Goal: Information Seeking & Learning: Learn about a topic

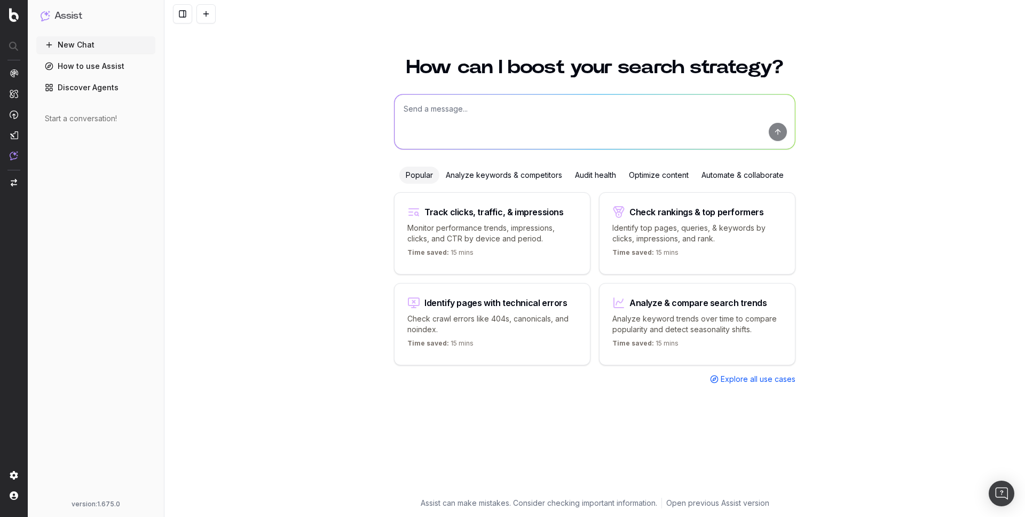
click at [613, 134] on textarea at bounding box center [595, 122] width 401 height 54
type textarea "list of indexable urls with number of visits on each one"
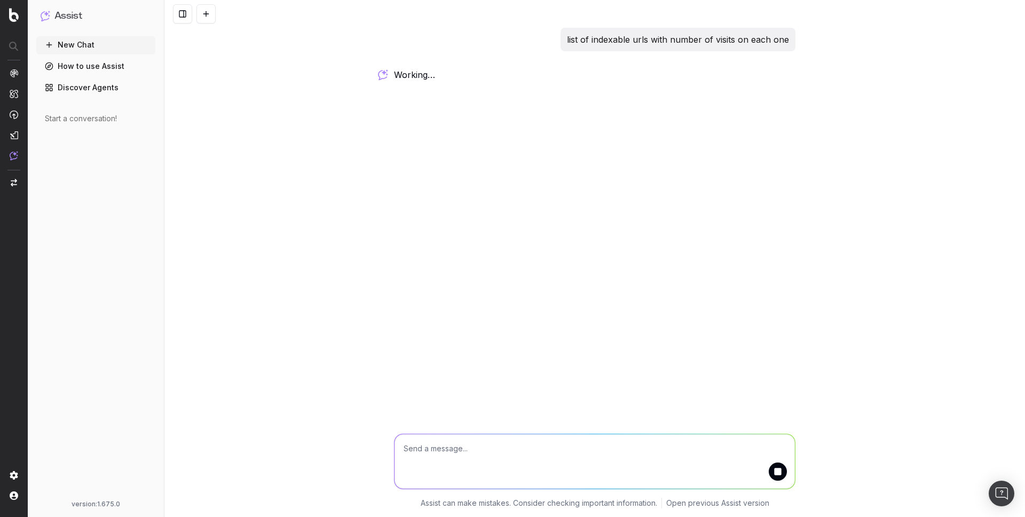
click at [777, 472] on button "submit" at bounding box center [778, 471] width 18 height 18
click at [611, 33] on p "list of indexable urls with number of visits on each one" at bounding box center [678, 39] width 222 height 15
click at [611, 37] on p "list of indexable urls with number of visits on each one" at bounding box center [678, 39] width 222 height 15
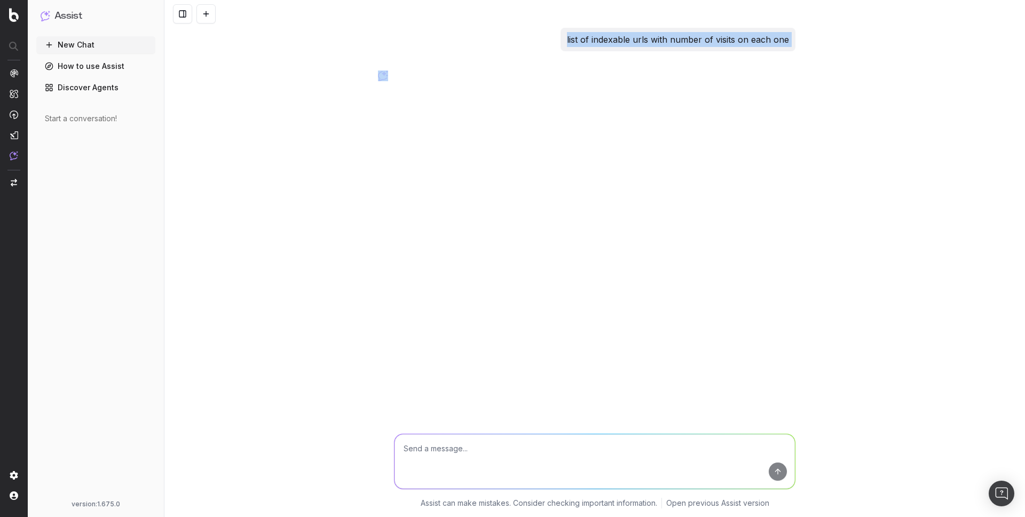
copy p "list of indexable urls with number of visits on each one"
click at [603, 451] on textarea at bounding box center [595, 461] width 401 height 54
paste textarea "list of indexable urls with number of visits on each one"
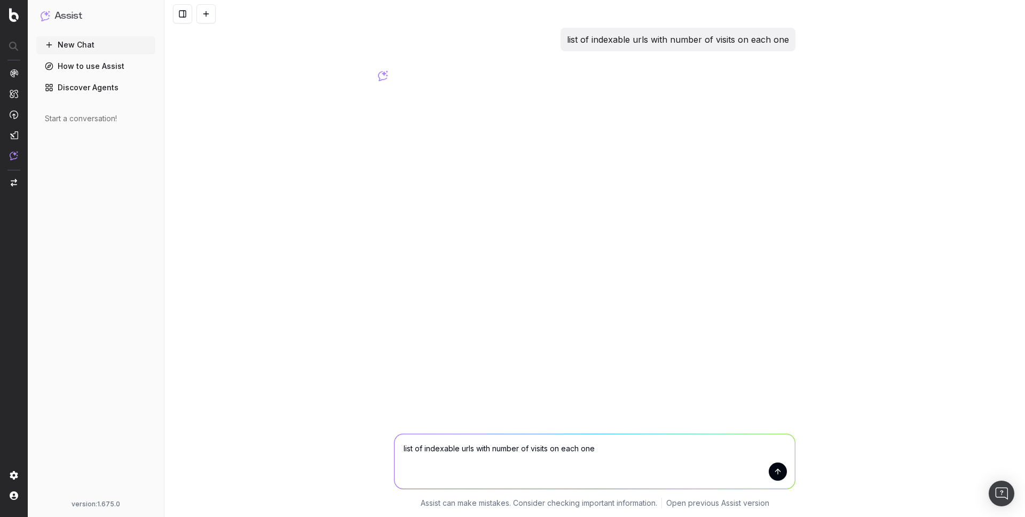
click at [513, 448] on textarea "list of indexable urls with number of visits on each one" at bounding box center [595, 461] width 401 height 54
click at [536, 448] on textarea "list of indexable urls with number of visits on each one" at bounding box center [595, 461] width 401 height 54
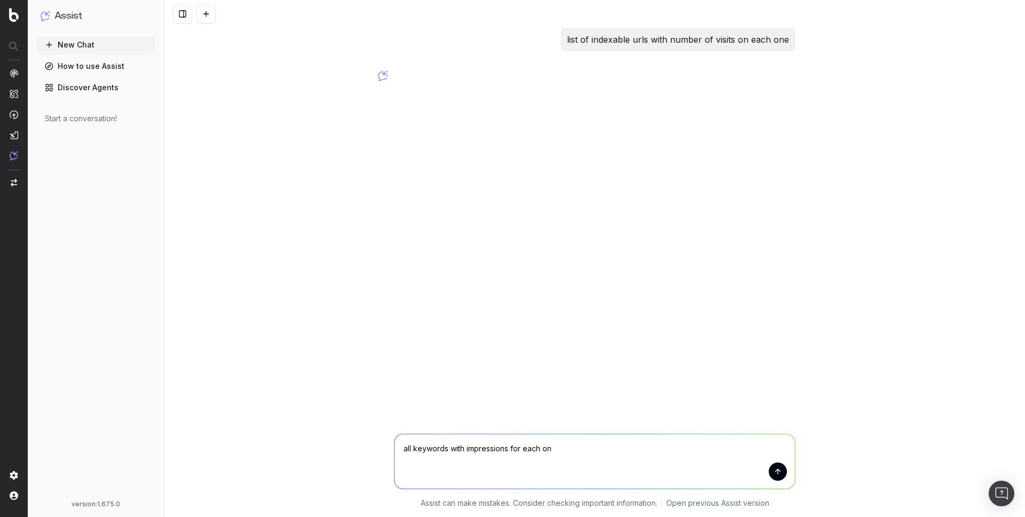
type textarea "all keywords with impressions for each one"
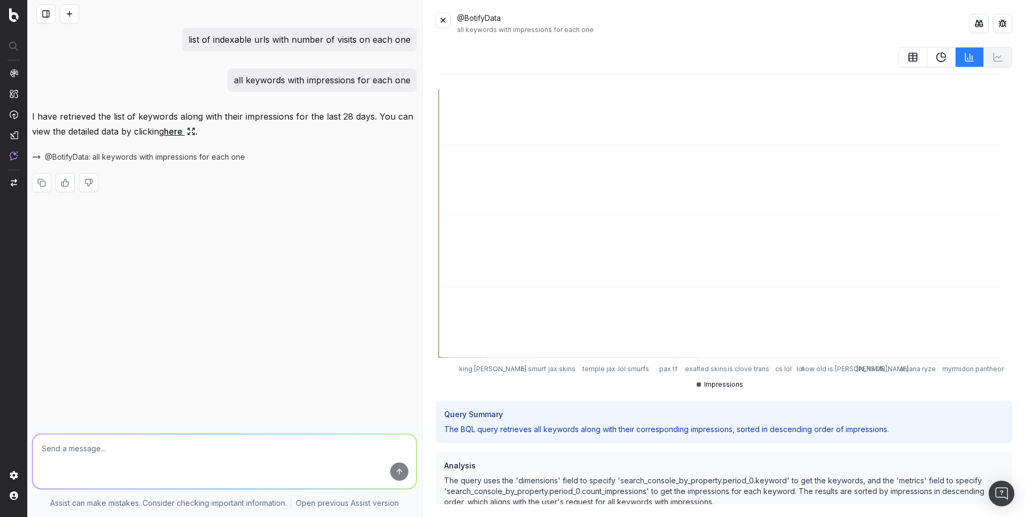
click at [903, 65] on button at bounding box center [913, 57] width 29 height 20
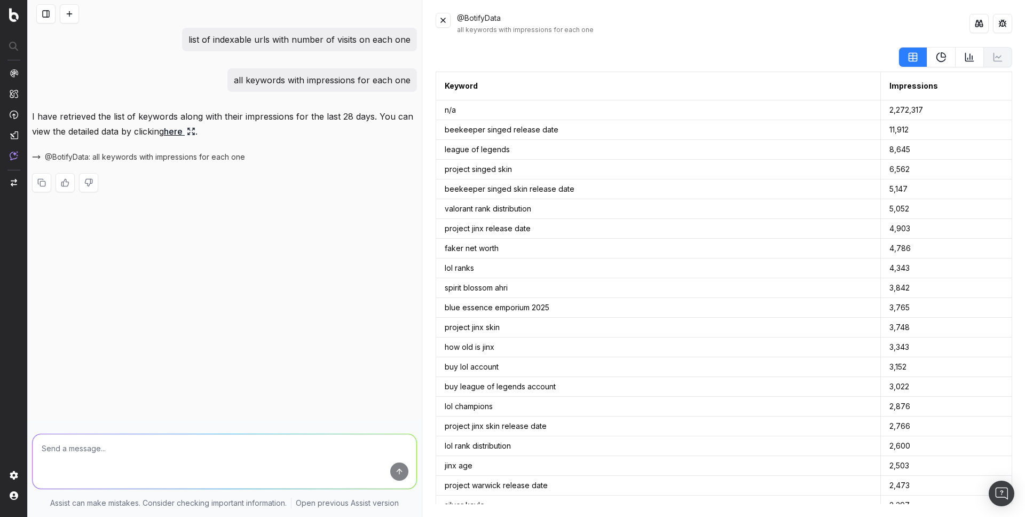
click at [960, 51] on button at bounding box center [970, 57] width 28 height 20
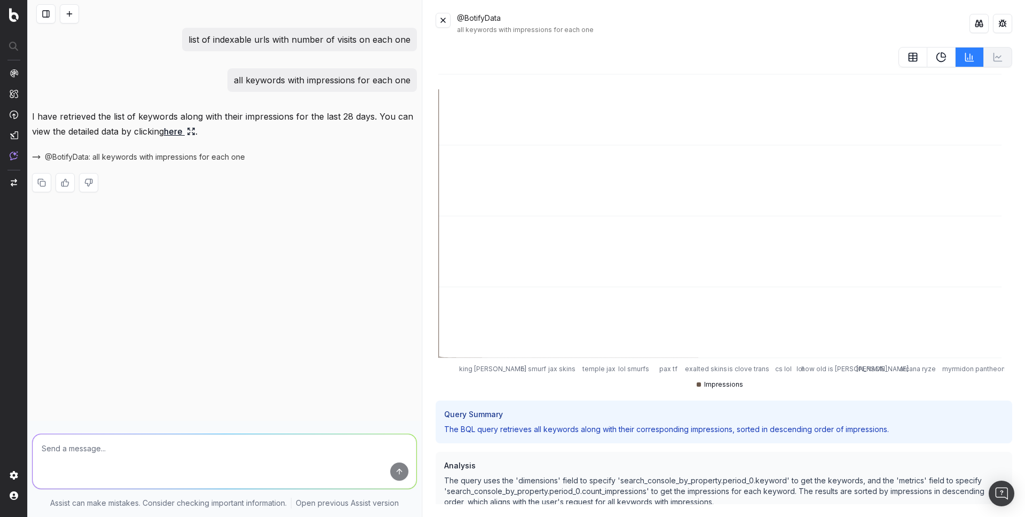
click at [940, 64] on button at bounding box center [942, 57] width 28 height 20
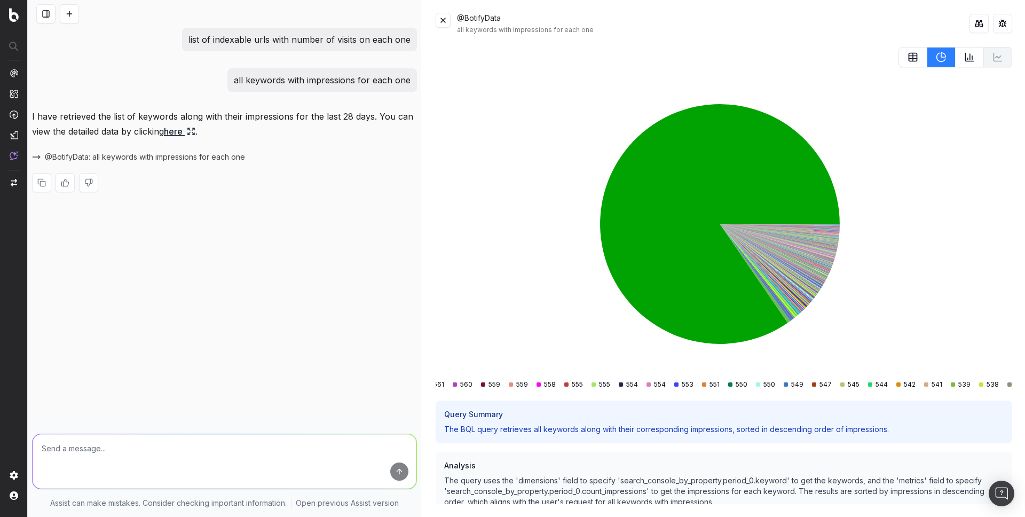
click at [965, 62] on icon at bounding box center [970, 57] width 11 height 11
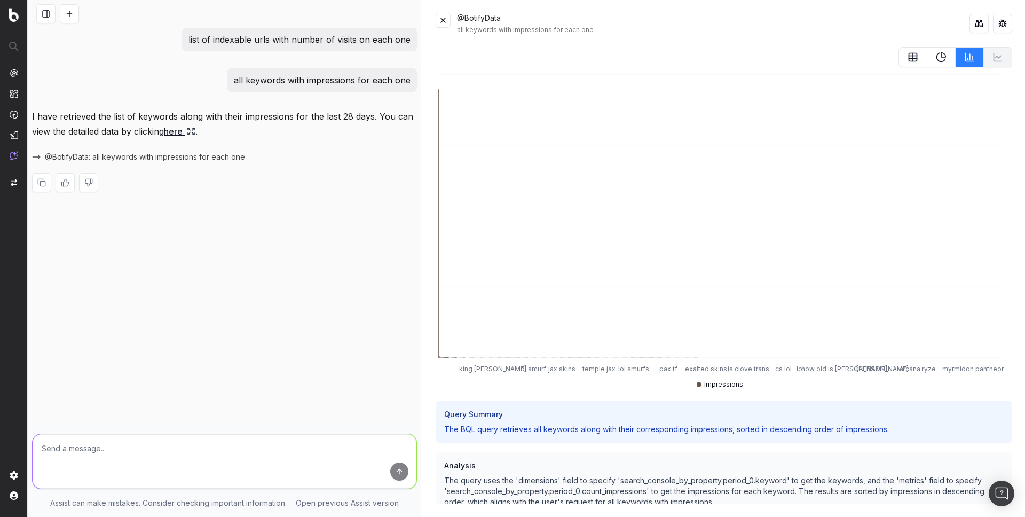
click at [976, 24] on button at bounding box center [979, 23] width 19 height 19
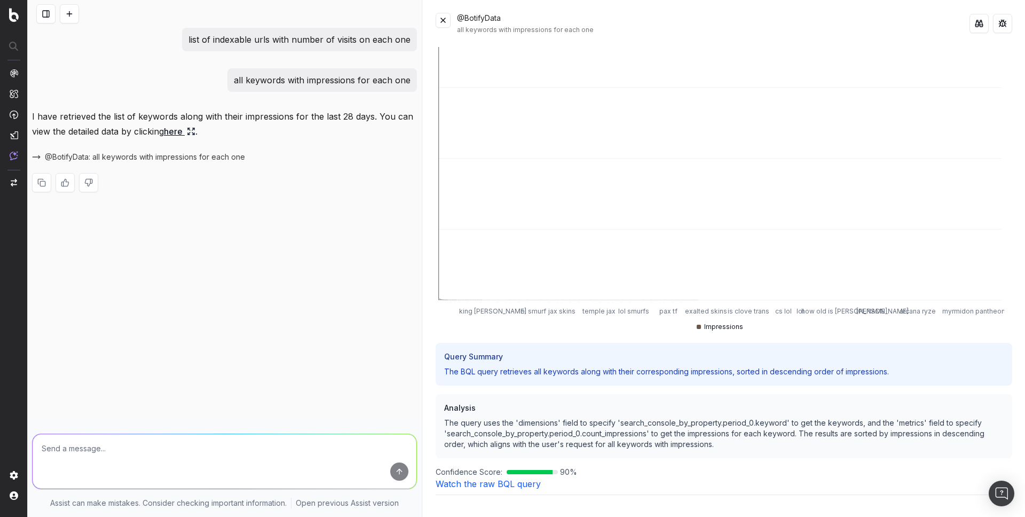
scroll to position [91, 0]
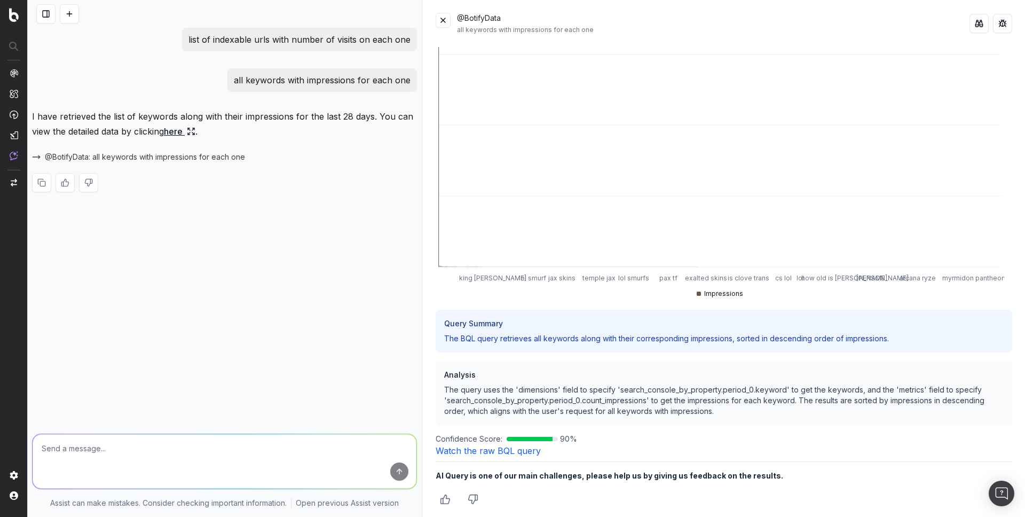
click at [240, 462] on textarea at bounding box center [225, 461] width 384 height 54
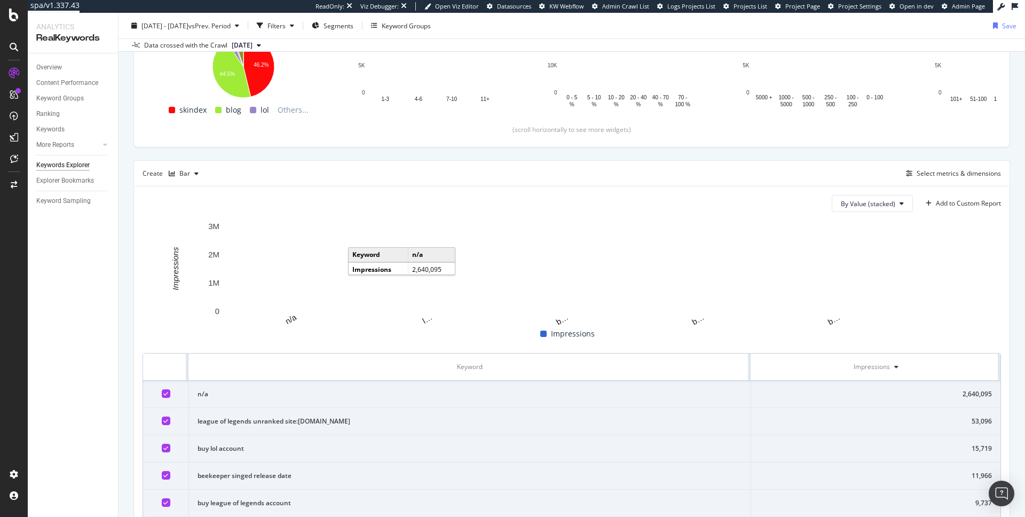
scroll to position [170, 0]
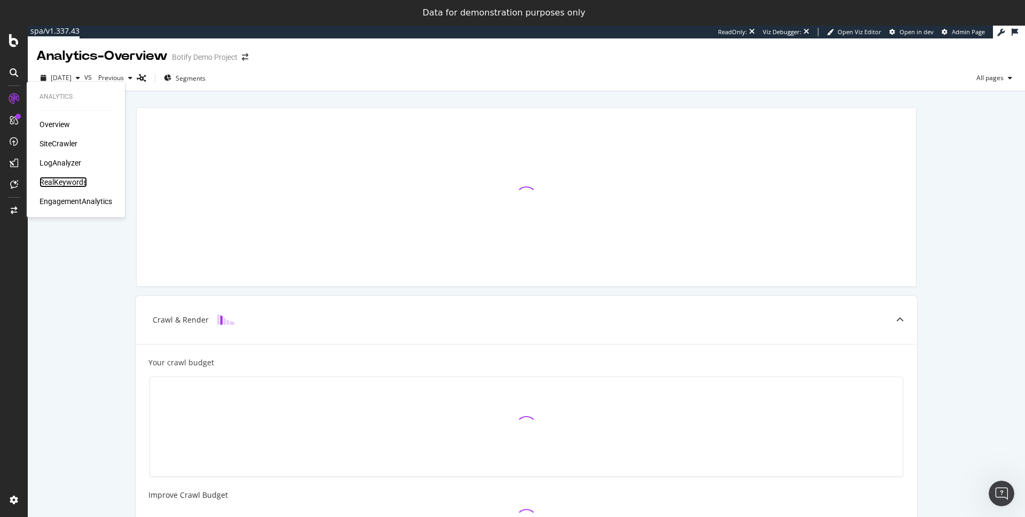
click at [58, 185] on div "RealKeywords" at bounding box center [64, 182] width 48 height 11
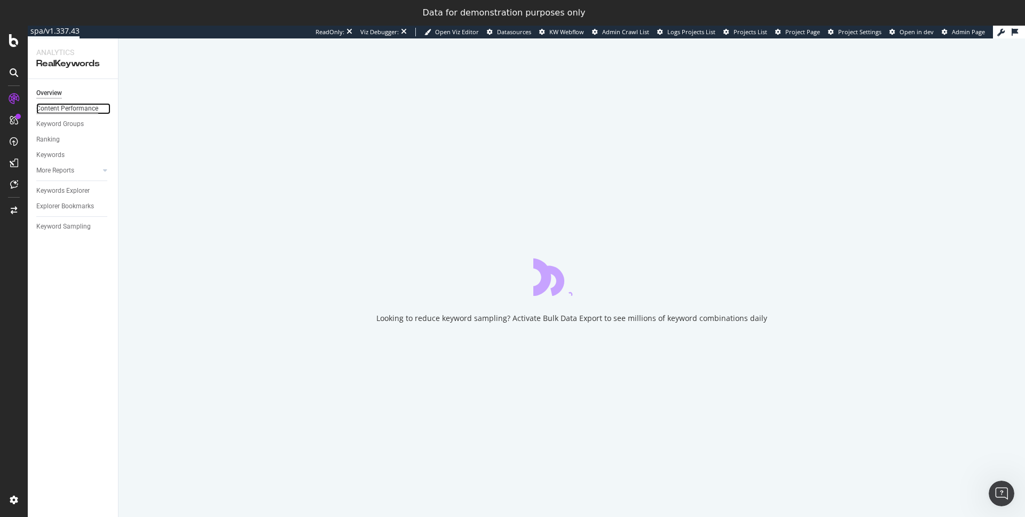
click at [75, 109] on div "Content Performance" at bounding box center [67, 108] width 62 height 11
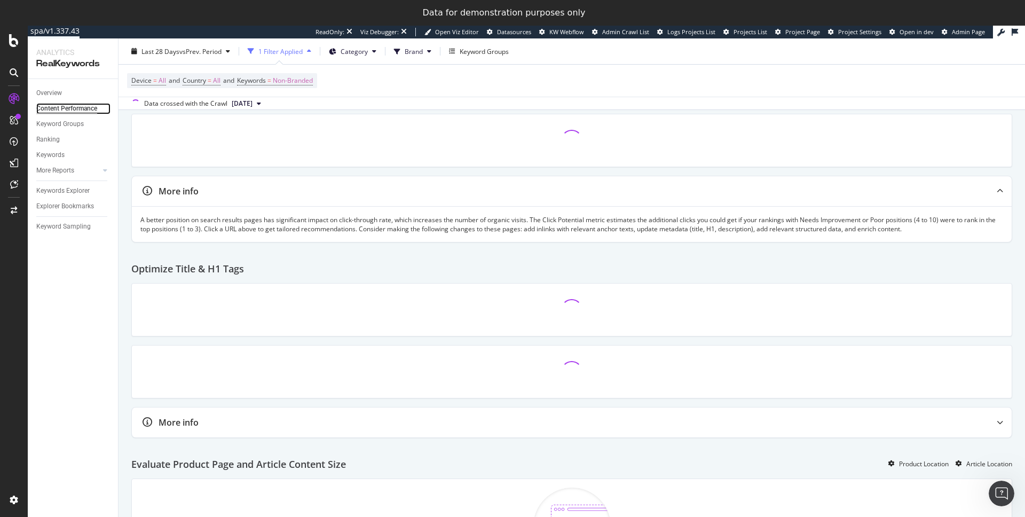
scroll to position [126, 0]
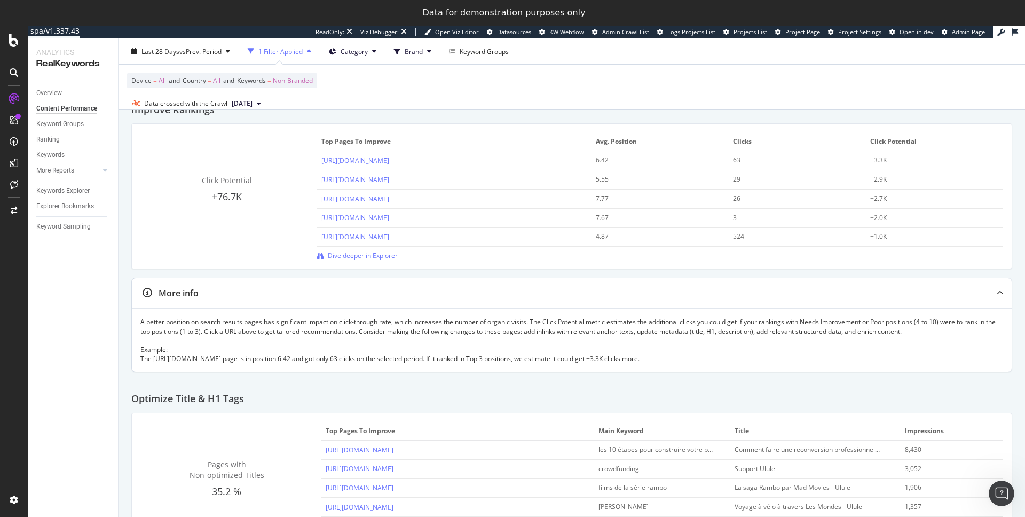
drag, startPoint x: 530, startPoint y: 320, endPoint x: 210, endPoint y: 331, distance: 320.6
click at [210, 331] on div "A better position on search results pages has significant impact on click-throu…" at bounding box center [571, 340] width 863 height 46
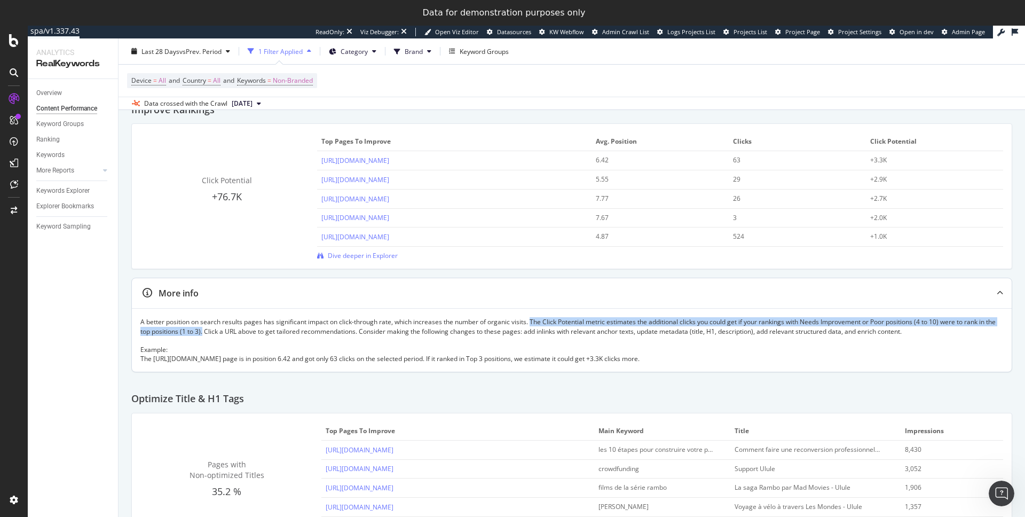
drag, startPoint x: 215, startPoint y: 332, endPoint x: 532, endPoint y: 319, distance: 317.5
click at [532, 319] on div "A better position on search results pages has significant impact on click-throu…" at bounding box center [571, 340] width 863 height 46
copy div "The Click Potential metric estimates the additional clicks you could get if you…"
click at [64, 190] on div "Keywords Explorer" at bounding box center [62, 190] width 53 height 11
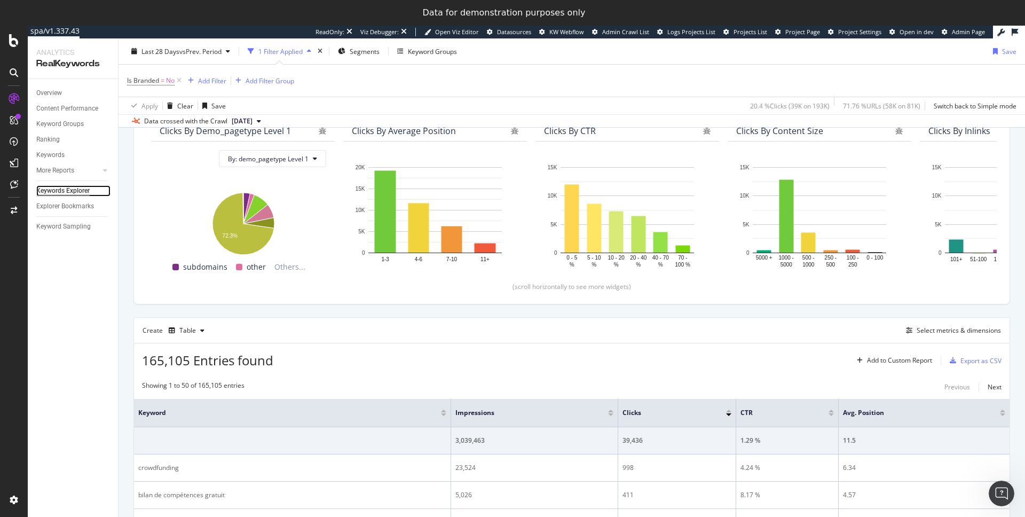
scroll to position [106, 0]
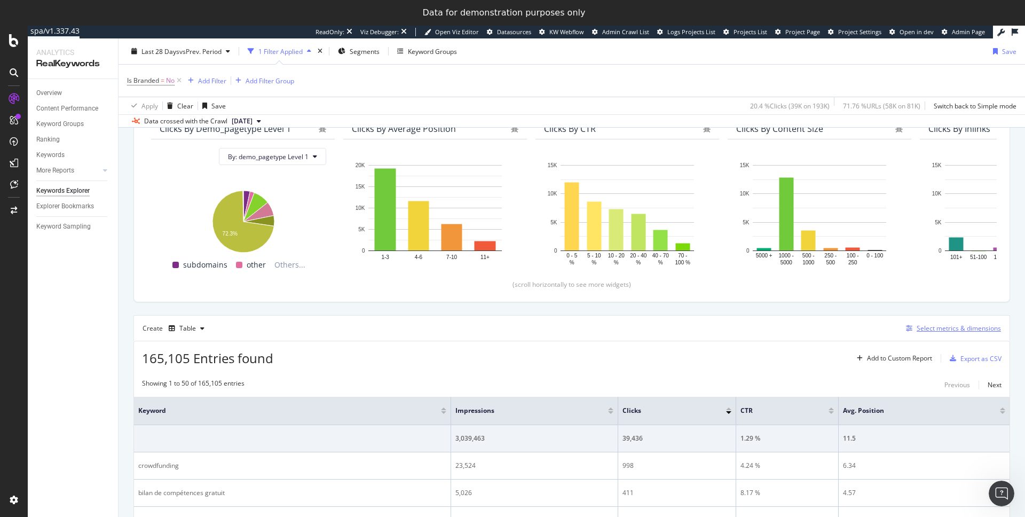
click at [951, 322] on button "Select metrics & dimensions" at bounding box center [951, 328] width 99 height 13
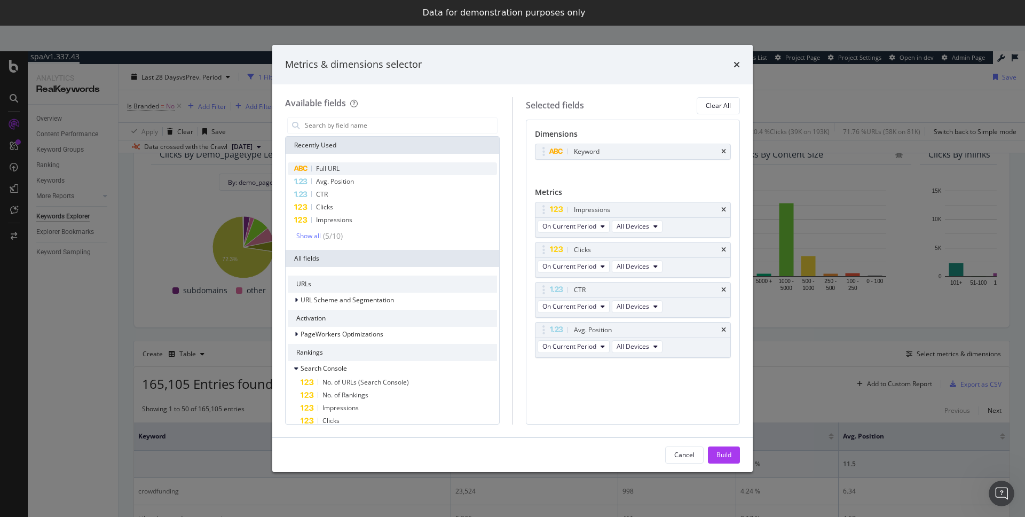
click at [362, 164] on div "Full URL" at bounding box center [392, 168] width 209 height 13
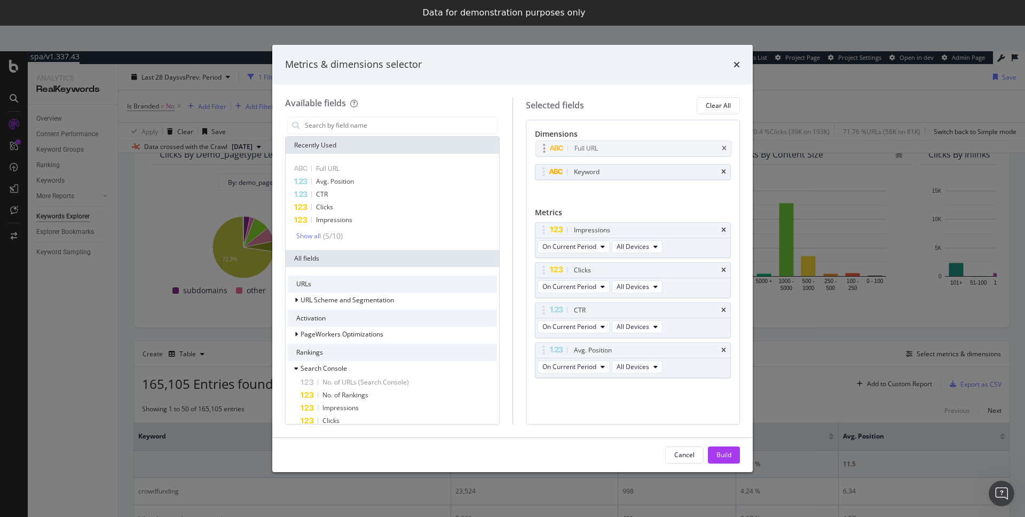
drag, startPoint x: 542, startPoint y: 169, endPoint x: 543, endPoint y: 146, distance: 23.5
click at [543, 146] on body "spa/v1.337.43 ReadOnly: Viz Debugger: Open Viz Editor Datasources KW Webflow Ad…" at bounding box center [512, 271] width 1025 height 491
click at [726, 456] on div "Build" at bounding box center [724, 454] width 15 height 9
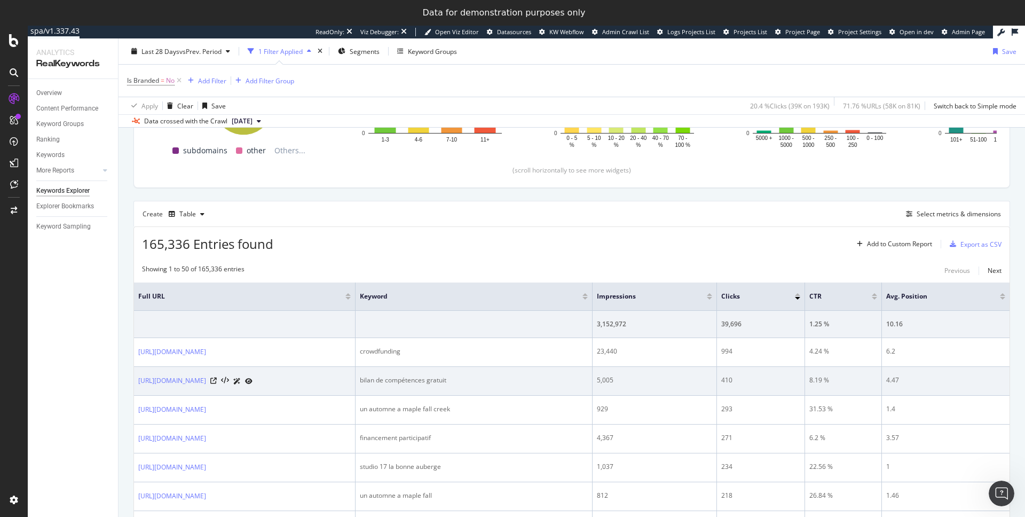
scroll to position [228, 0]
